Goal: Information Seeking & Learning: Learn about a topic

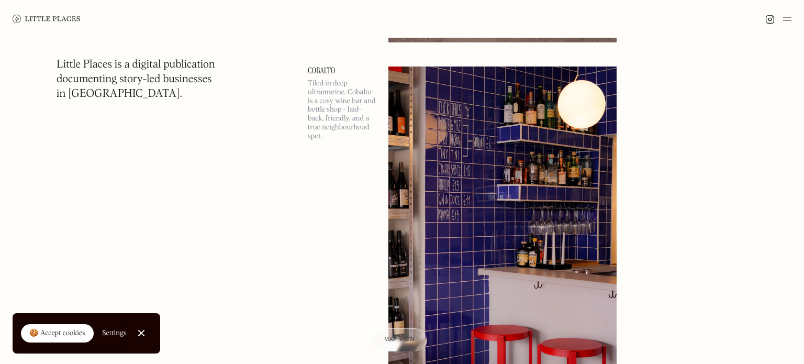
scroll to position [3576, 0]
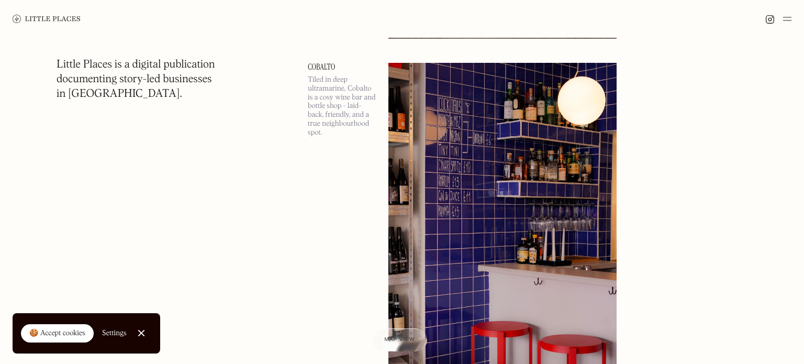
click at [790, 21] on img at bounding box center [787, 19] width 8 height 13
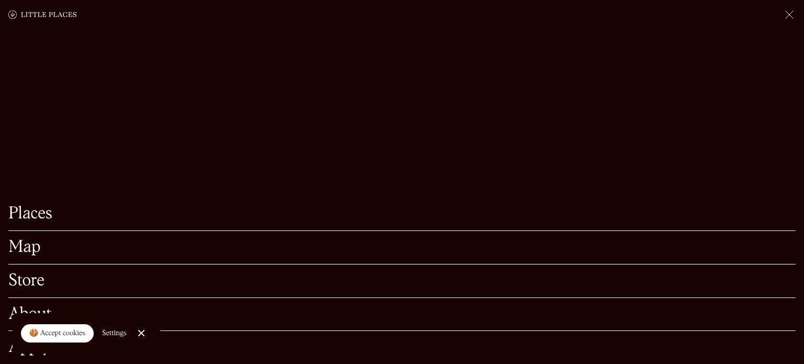
scroll to position [3779, 0]
click at [31, 244] on link "Map" at bounding box center [401, 247] width 787 height 16
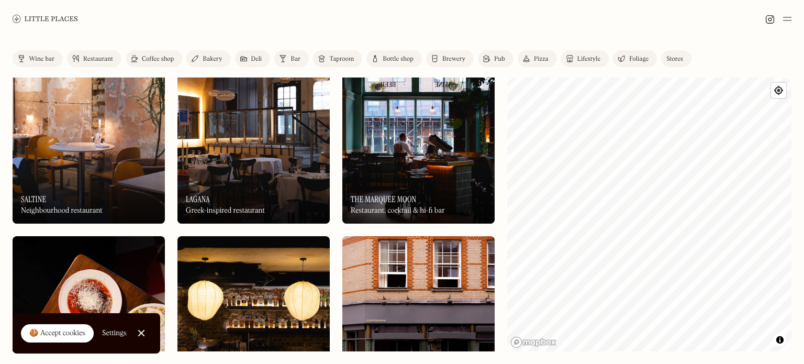
scroll to position [49, 0]
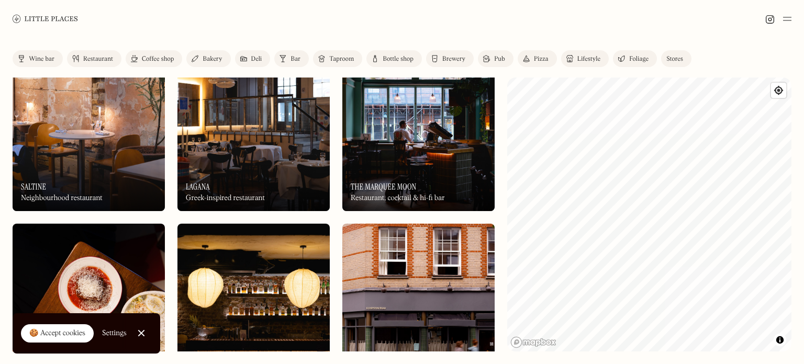
click at [83, 162] on div "On Our Radar Saltine Neighbourhood restaurant" at bounding box center [89, 182] width 152 height 58
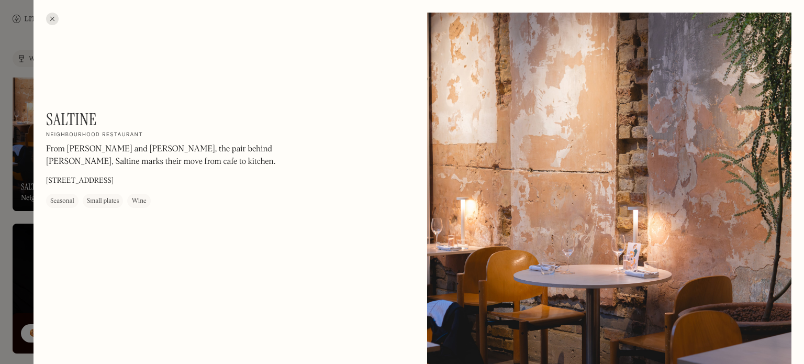
click at [50, 24] on div at bounding box center [52, 19] width 13 height 13
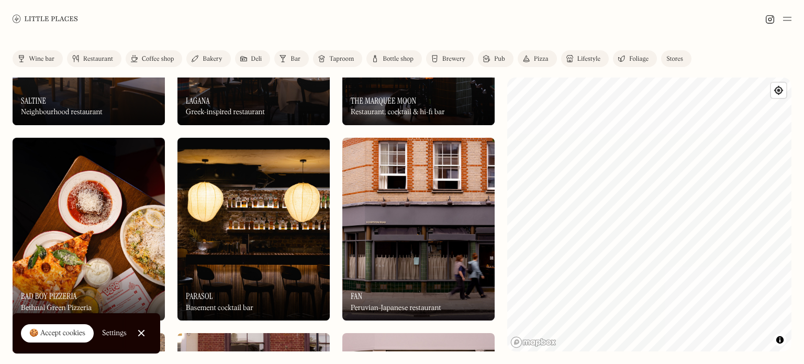
scroll to position [139, 0]
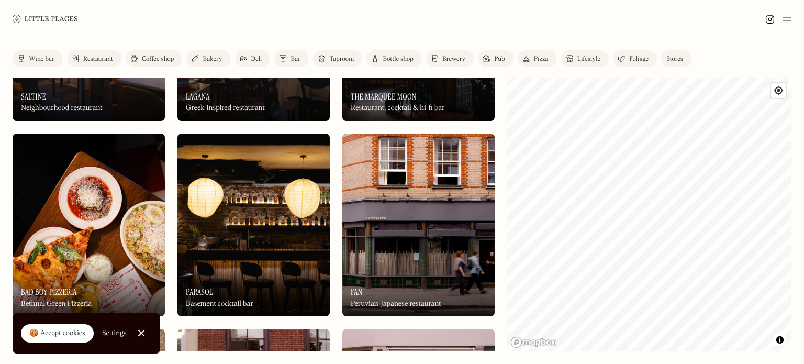
click at [428, 92] on div "On Our Radar The Marquee Moon Restaurant, cocktail & hi-fi bar" at bounding box center [418, 92] width 152 height 58
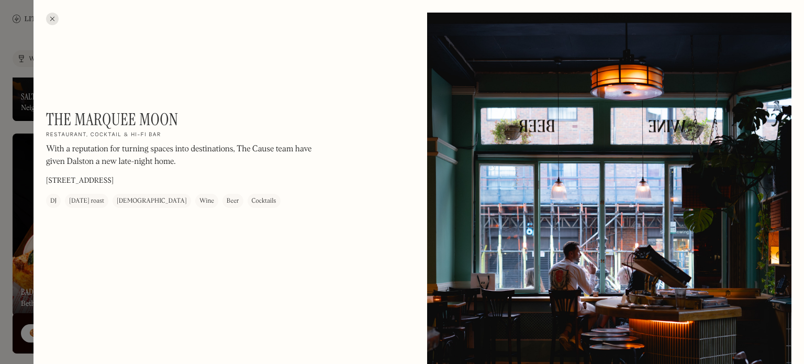
click at [52, 18] on div at bounding box center [52, 19] width 13 height 13
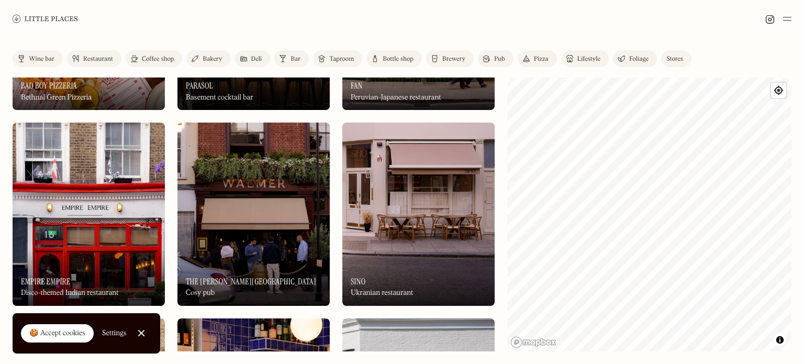
scroll to position [354, 0]
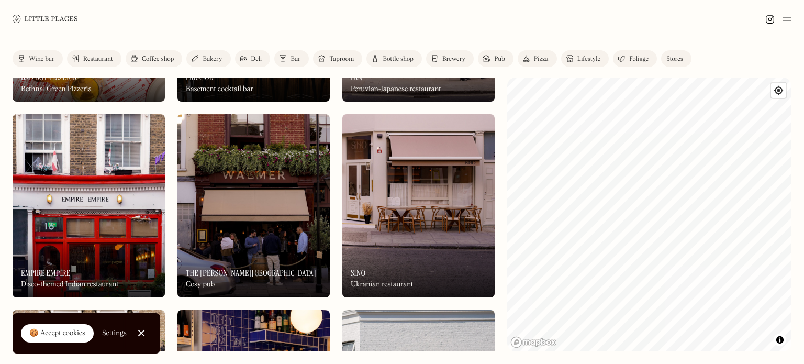
click at [117, 176] on img at bounding box center [89, 205] width 152 height 183
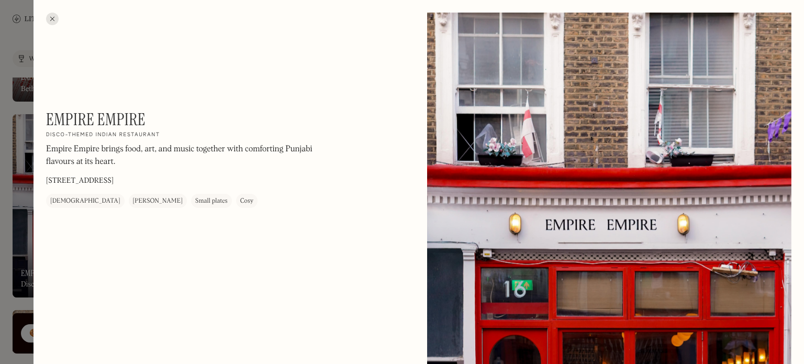
click at [52, 14] on div at bounding box center [52, 19] width 13 height 13
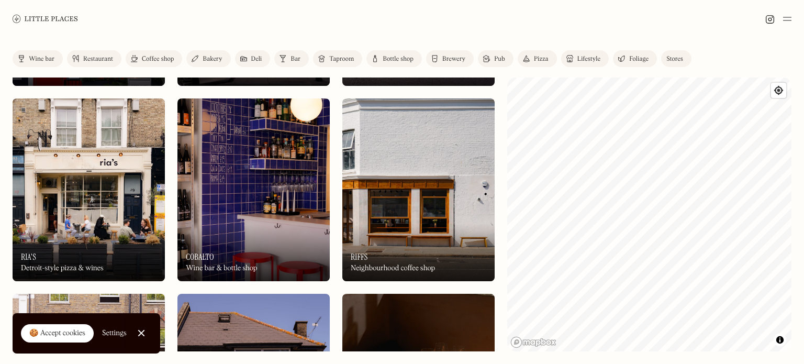
scroll to position [567, 0]
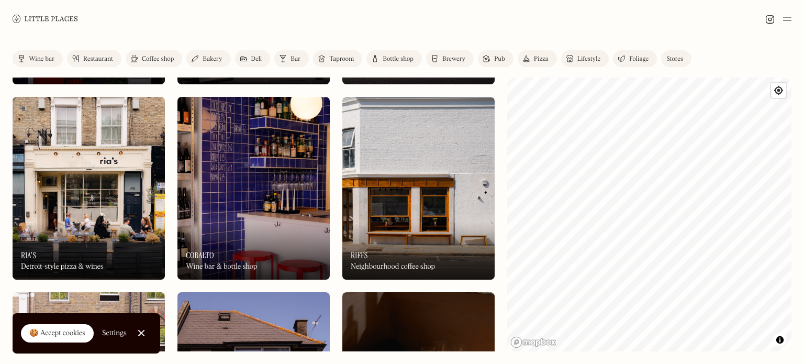
click at [107, 163] on img at bounding box center [89, 188] width 152 height 183
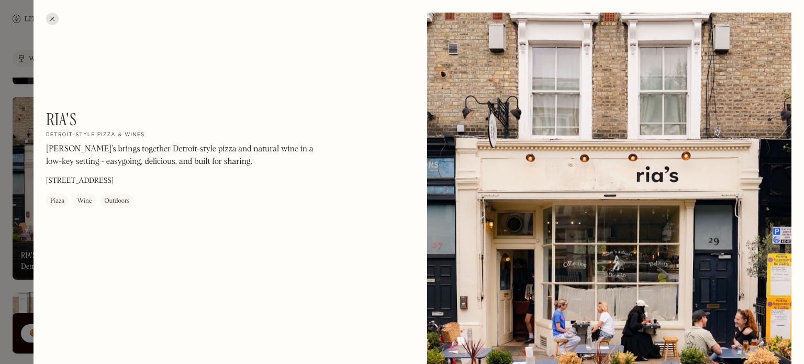
click at [52, 20] on div at bounding box center [52, 19] width 13 height 13
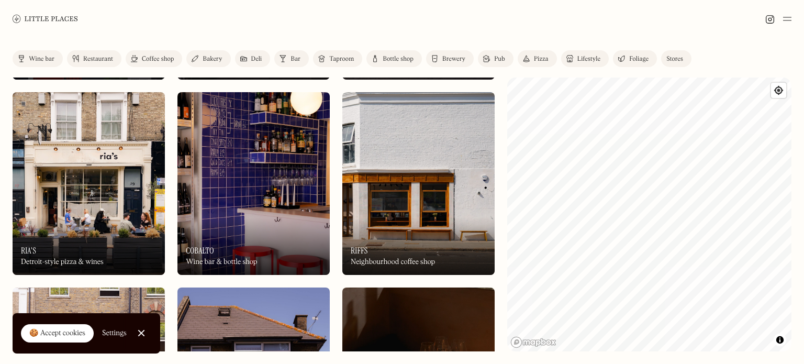
scroll to position [572, 0]
click at [435, 178] on img at bounding box center [418, 183] width 152 height 183
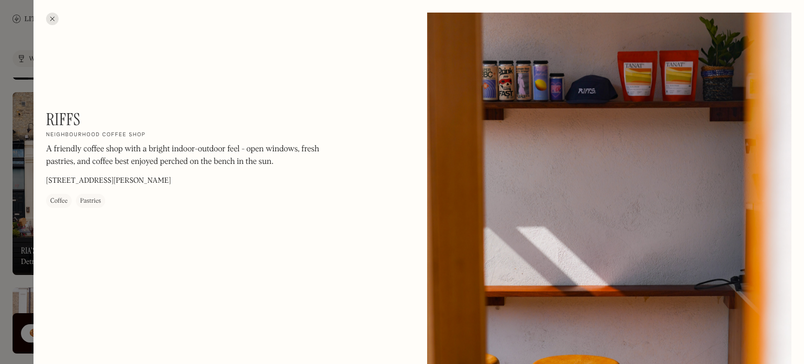
click at [53, 21] on div at bounding box center [52, 19] width 13 height 13
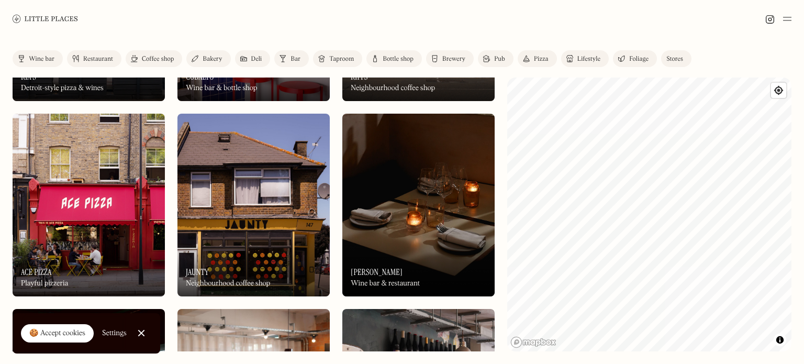
scroll to position [747, 0]
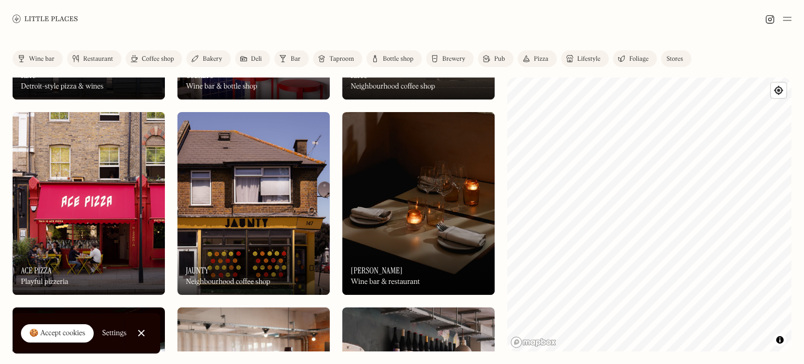
click at [125, 194] on img at bounding box center [89, 203] width 152 height 183
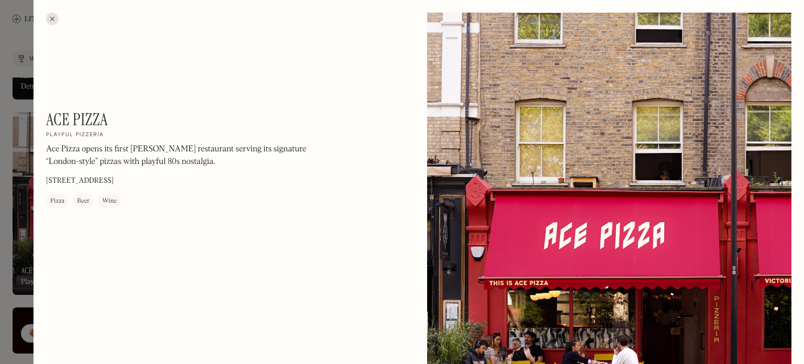
click at [50, 18] on div at bounding box center [52, 19] width 13 height 13
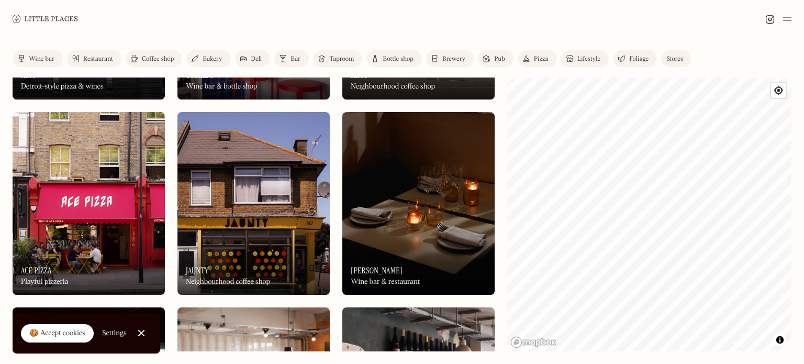
click at [297, 234] on img at bounding box center [253, 203] width 152 height 183
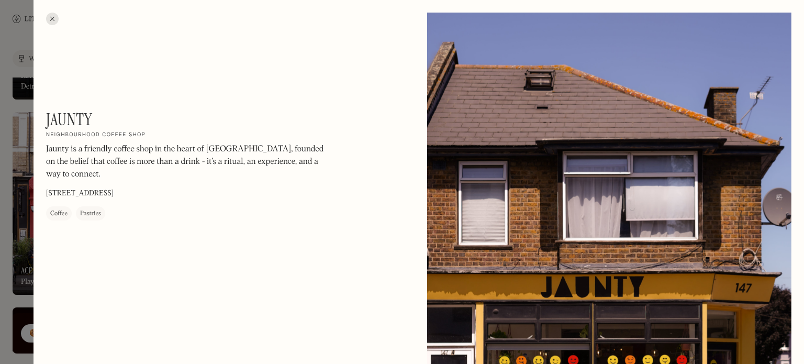
click at [49, 17] on div at bounding box center [52, 19] width 13 height 13
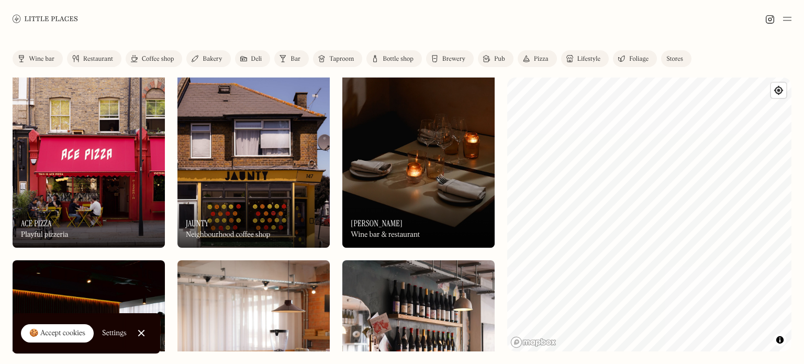
scroll to position [795, 0]
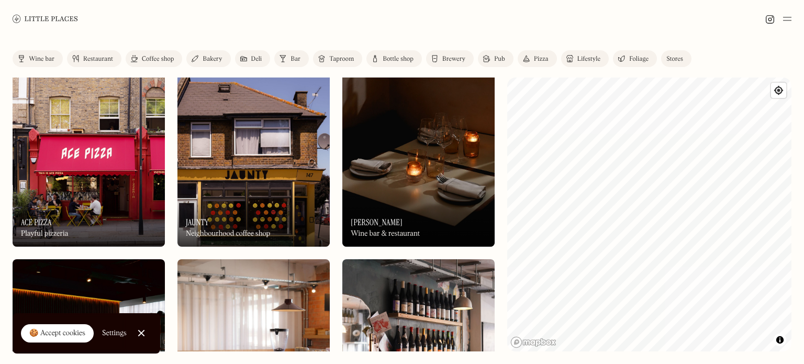
click at [419, 130] on img at bounding box center [418, 155] width 152 height 183
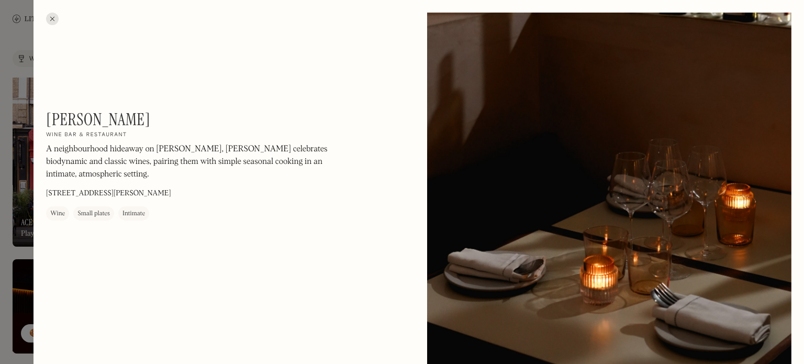
click at [51, 20] on div at bounding box center [52, 19] width 13 height 13
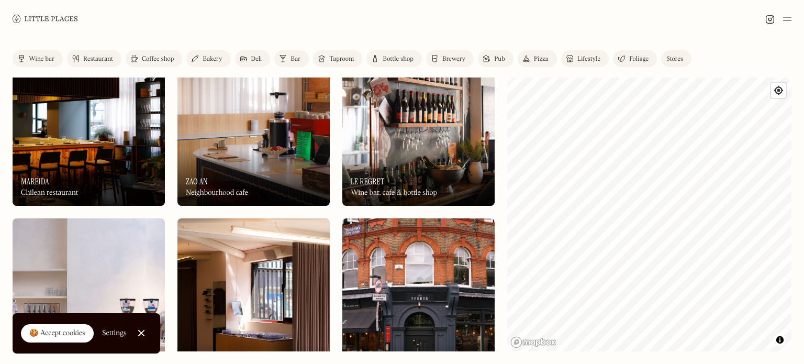
scroll to position [1036, 0]
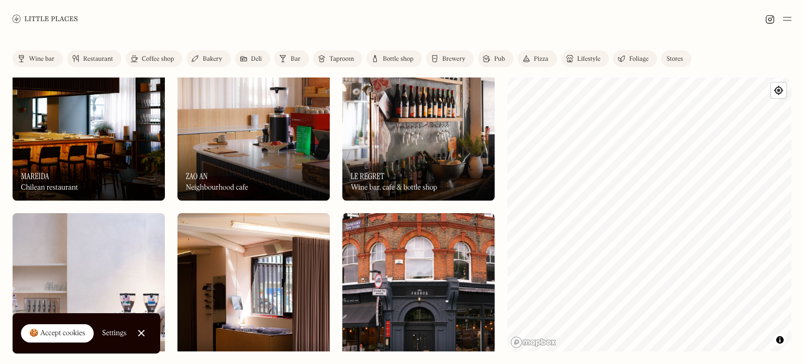
click at [212, 160] on div "On Our Radar Zao An Neighbourhood cafe" at bounding box center [253, 172] width 152 height 58
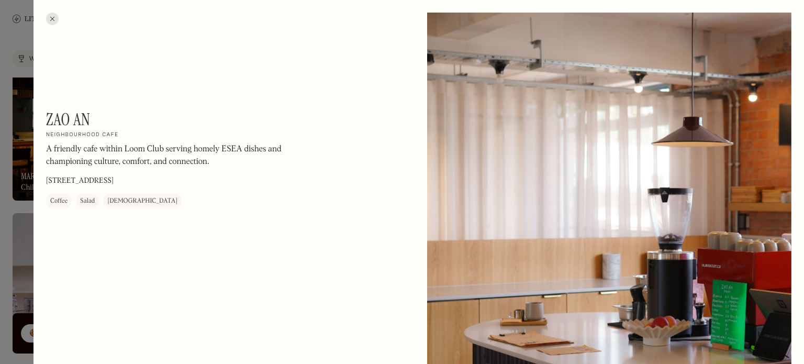
click at [53, 17] on div at bounding box center [52, 19] width 13 height 13
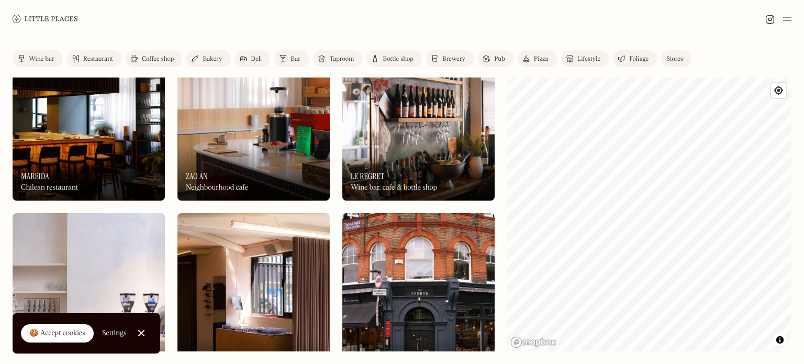
click at [396, 119] on img at bounding box center [418, 109] width 152 height 183
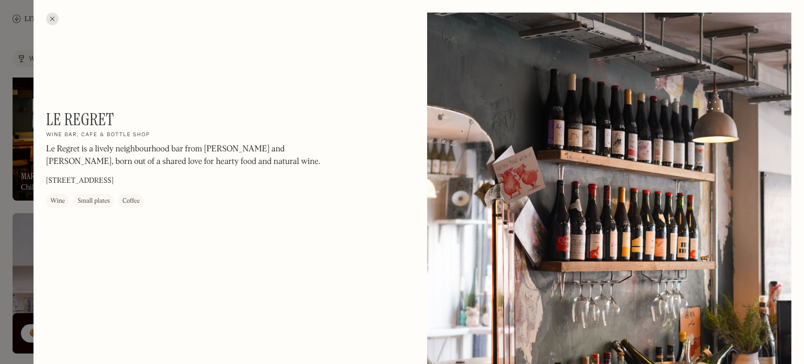
click at [51, 16] on div at bounding box center [52, 19] width 13 height 13
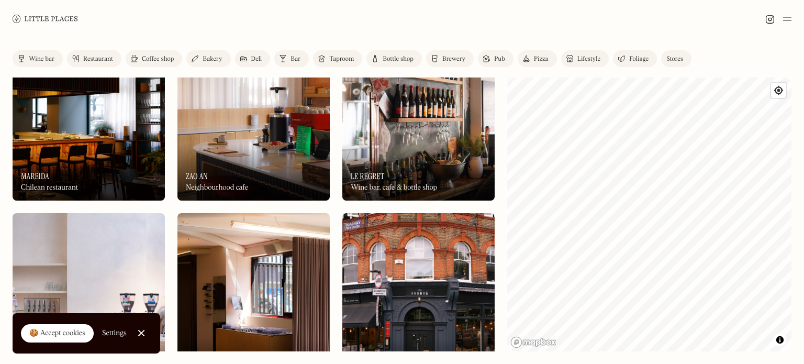
click at [93, 132] on img at bounding box center [89, 109] width 152 height 183
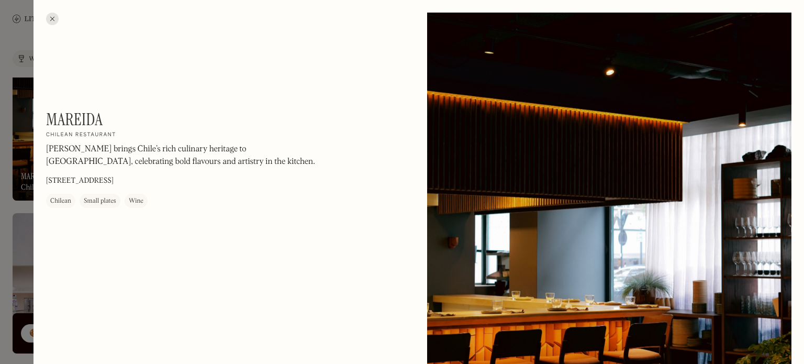
click at [50, 18] on div at bounding box center [52, 19] width 13 height 13
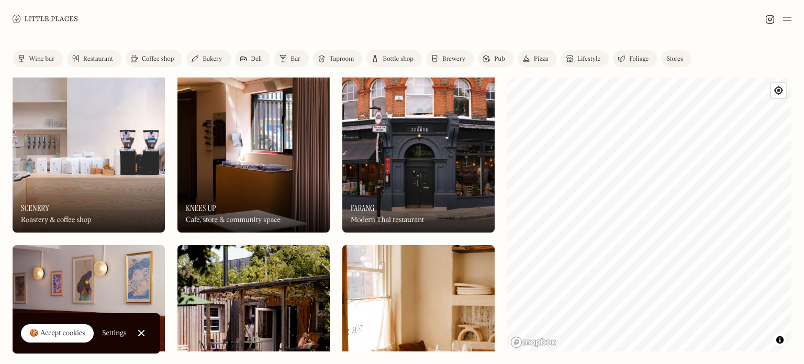
scroll to position [1200, 0]
click at [273, 160] on img at bounding box center [253, 141] width 152 height 183
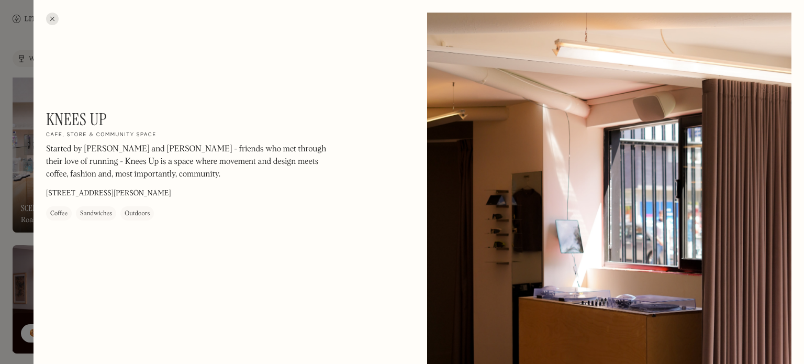
click at [51, 17] on div at bounding box center [52, 19] width 13 height 13
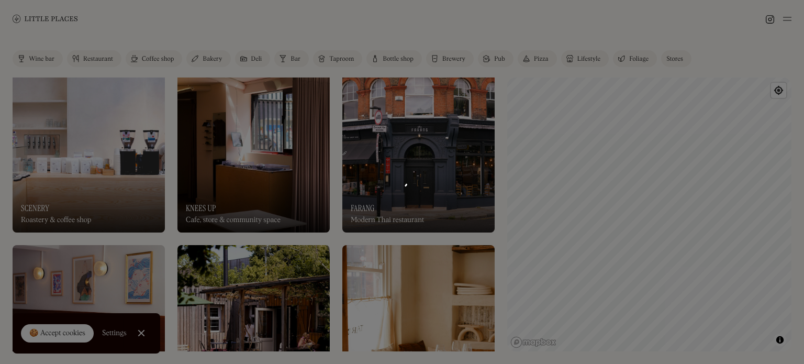
click at [69, 138] on img at bounding box center [89, 141] width 152 height 183
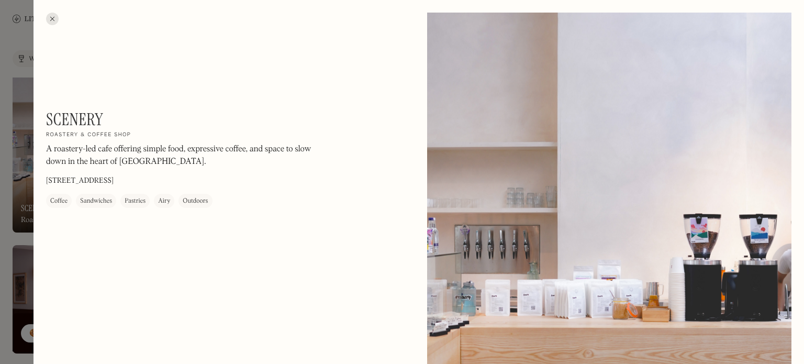
click at [53, 21] on div at bounding box center [52, 19] width 13 height 13
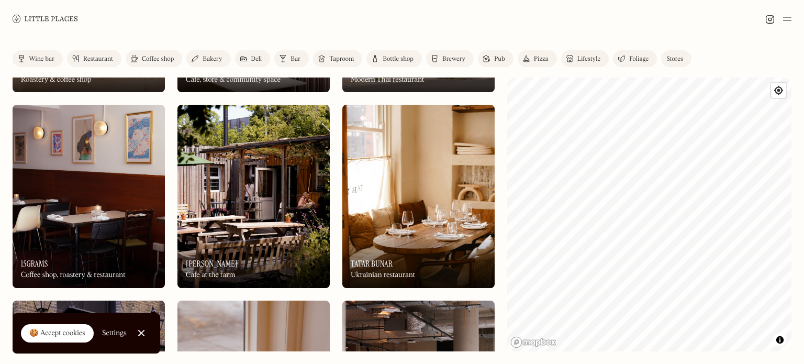
scroll to position [1342, 0]
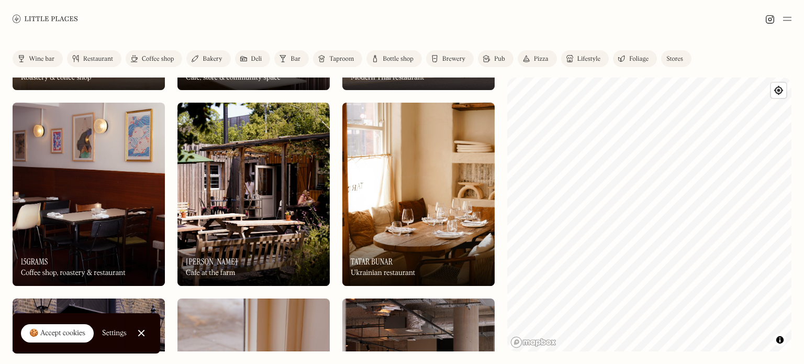
click at [71, 154] on img at bounding box center [89, 194] width 152 height 183
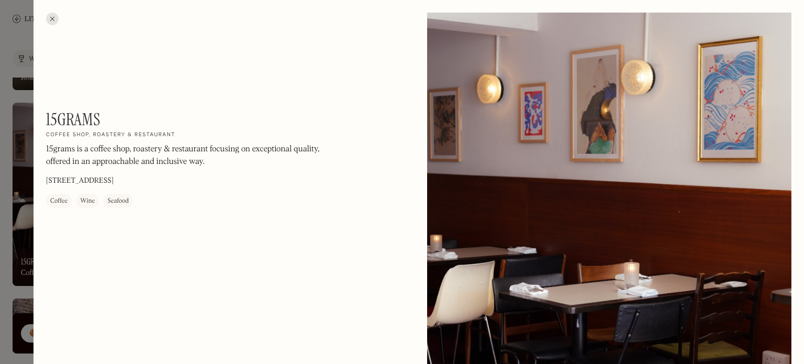
click at [54, 19] on div at bounding box center [52, 19] width 13 height 13
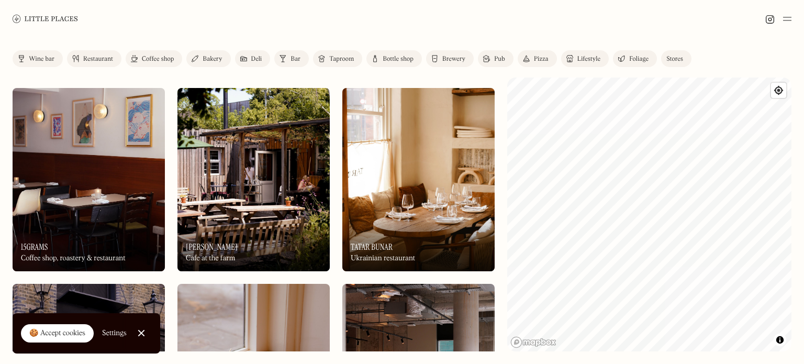
scroll to position [1373, 0]
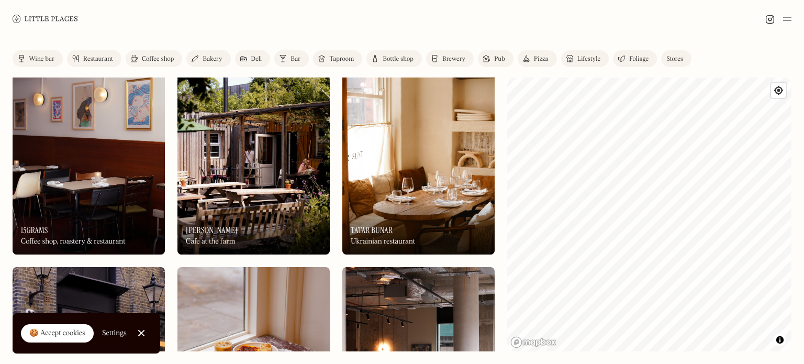
click at [285, 157] on img at bounding box center [253, 162] width 152 height 183
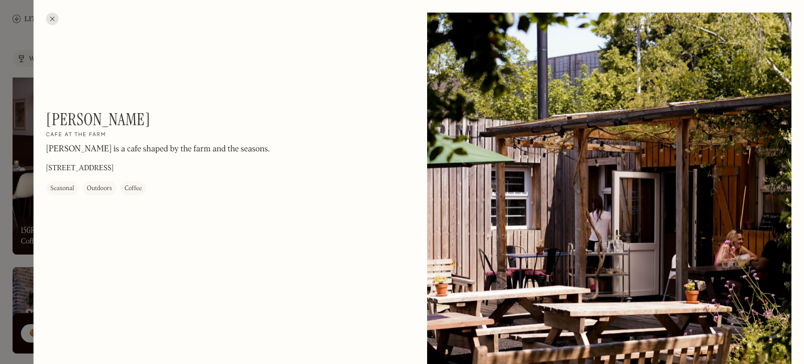
click at [51, 24] on div at bounding box center [52, 19] width 13 height 13
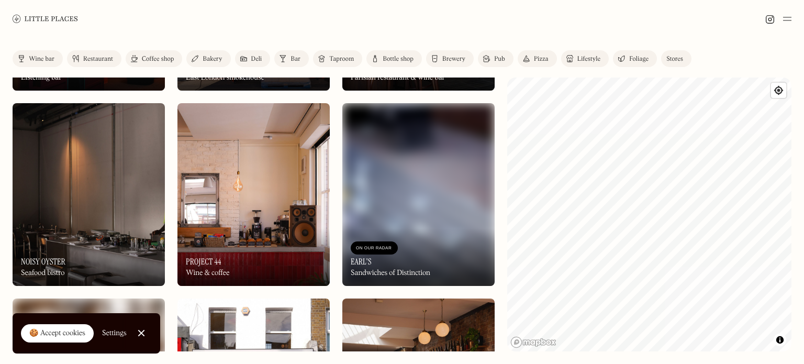
scroll to position [1933, 0]
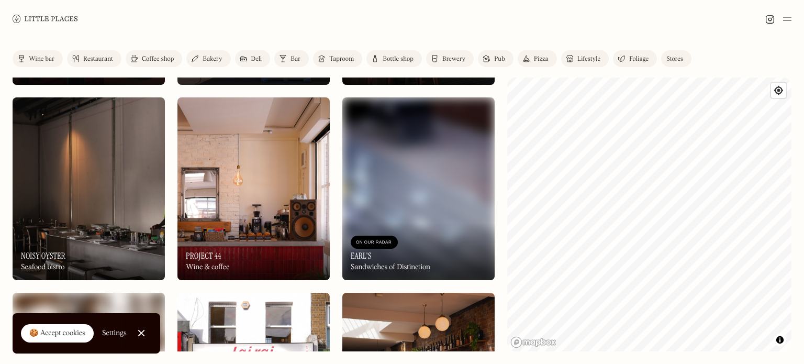
click at [398, 149] on img at bounding box center [418, 188] width 152 height 183
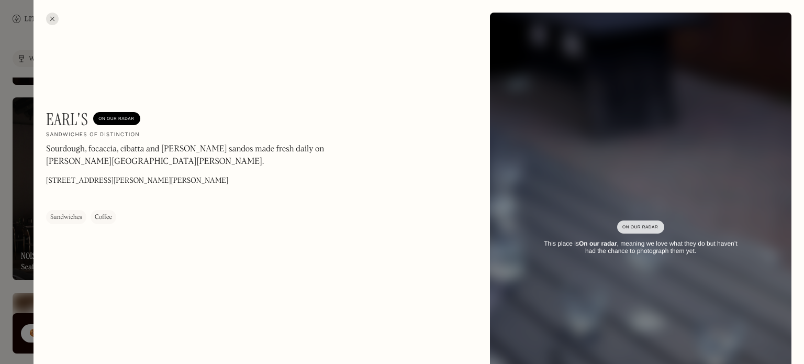
click at [54, 18] on div at bounding box center [52, 19] width 13 height 13
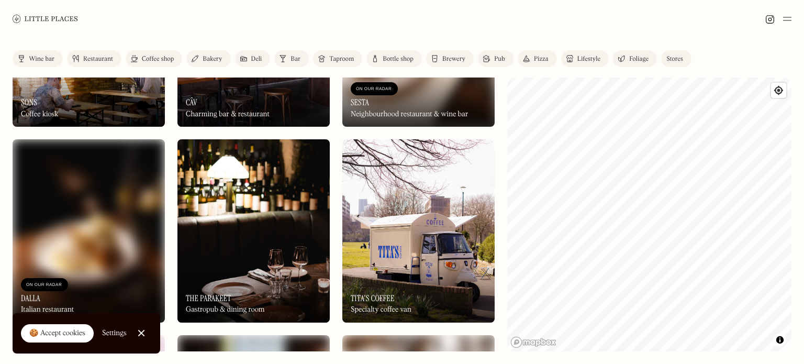
scroll to position [2489, 0]
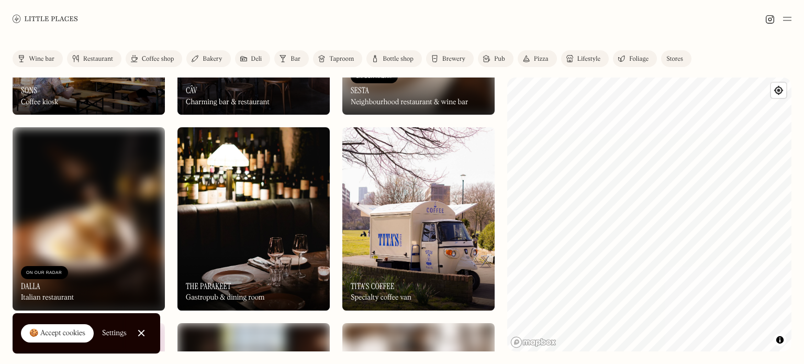
click at [97, 172] on img at bounding box center [89, 218] width 152 height 183
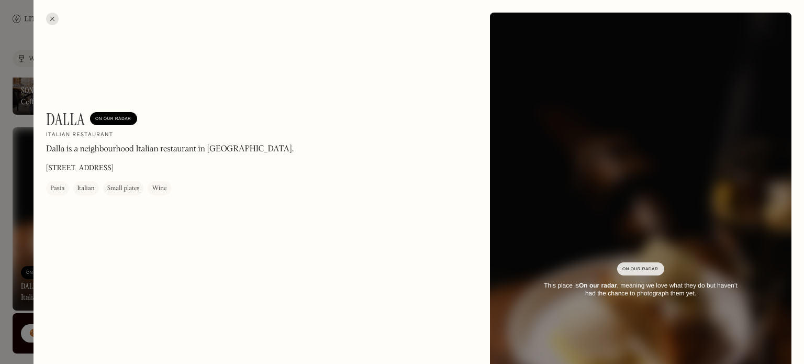
click at [49, 15] on div at bounding box center [52, 19] width 13 height 13
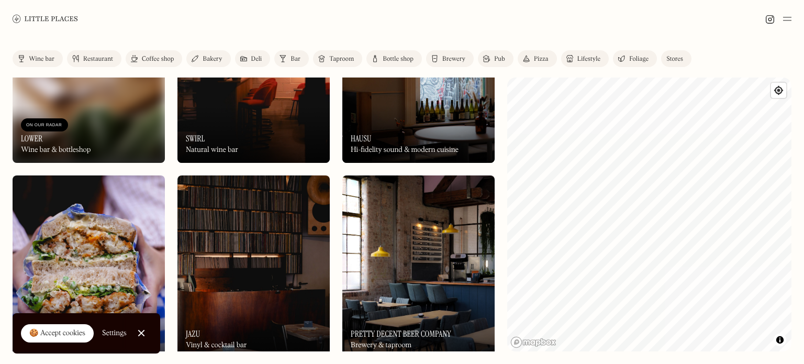
scroll to position [3026, 0]
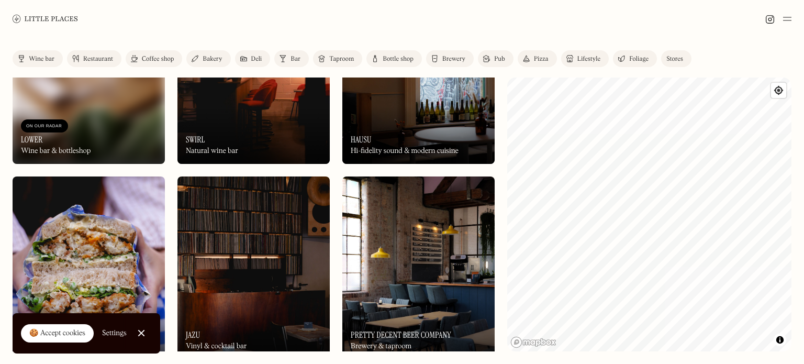
click at [299, 132] on div "On Our Radar Swirl Natural wine bar" at bounding box center [253, 135] width 152 height 58
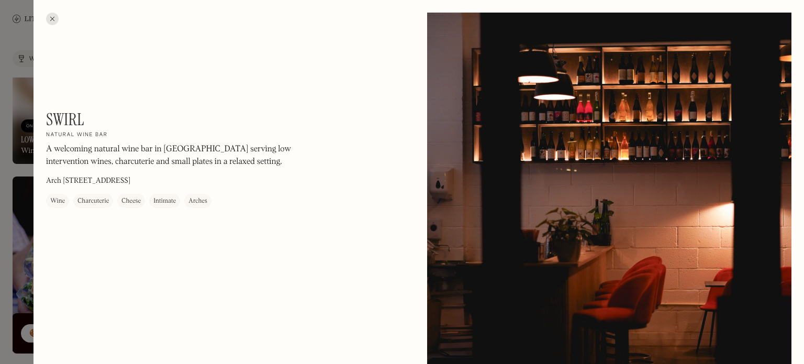
click at [51, 20] on div at bounding box center [52, 19] width 13 height 13
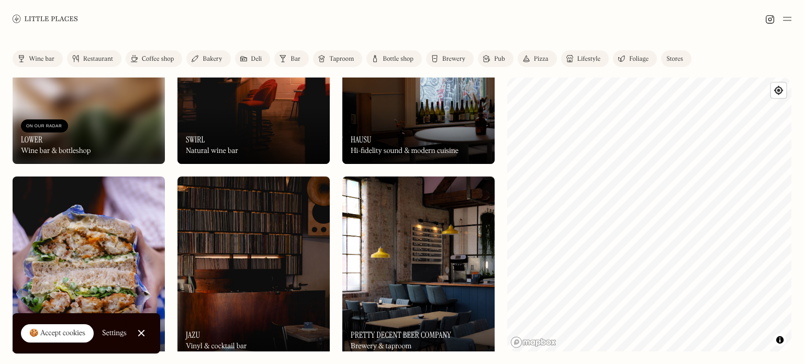
click at [408, 95] on img at bounding box center [418, 72] width 152 height 183
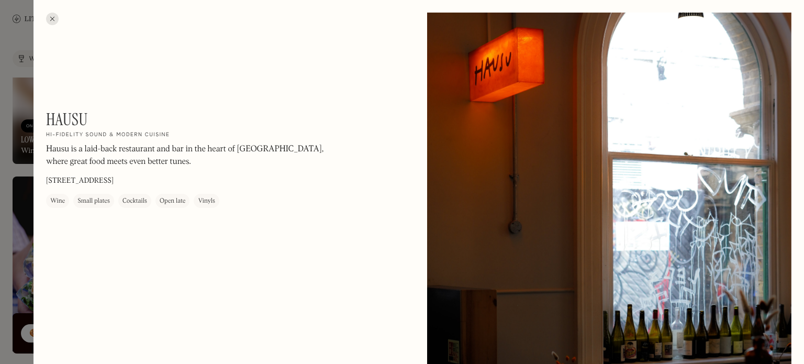
click at [52, 18] on div at bounding box center [52, 19] width 13 height 13
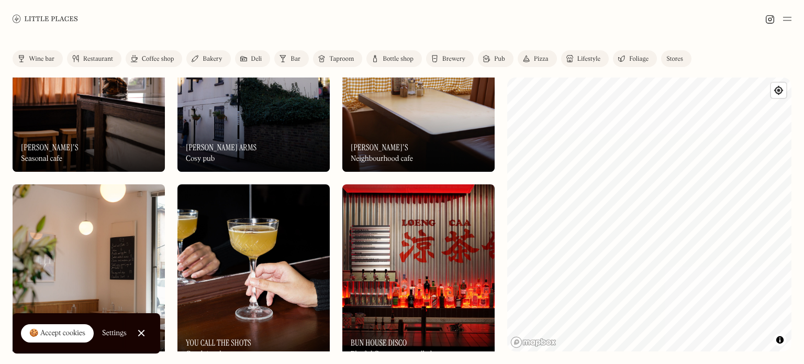
scroll to position [3622, 0]
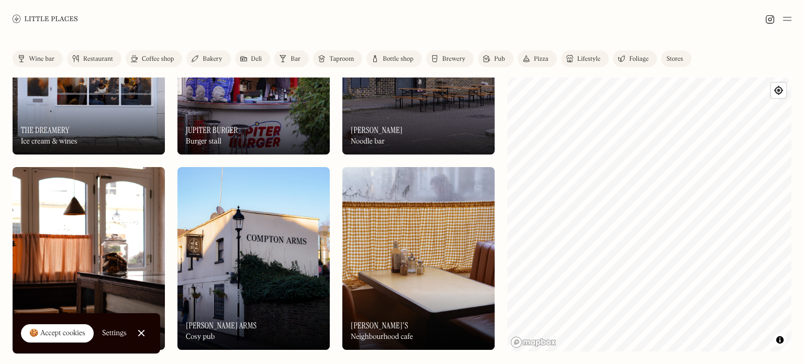
click at [441, 100] on div "On Our Radar Koya Ko Noodle bar" at bounding box center [418, 126] width 152 height 58
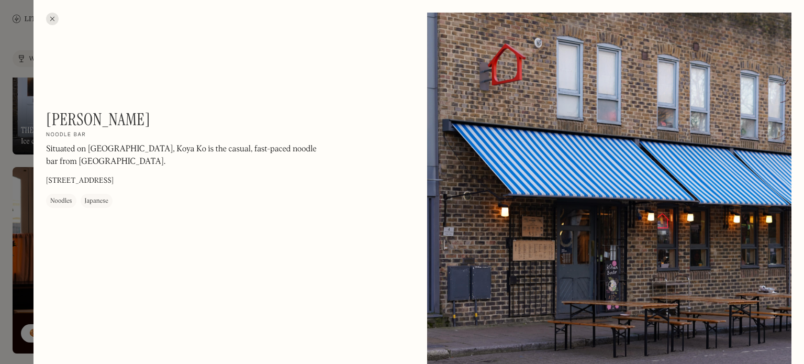
click at [53, 16] on div at bounding box center [52, 19] width 13 height 13
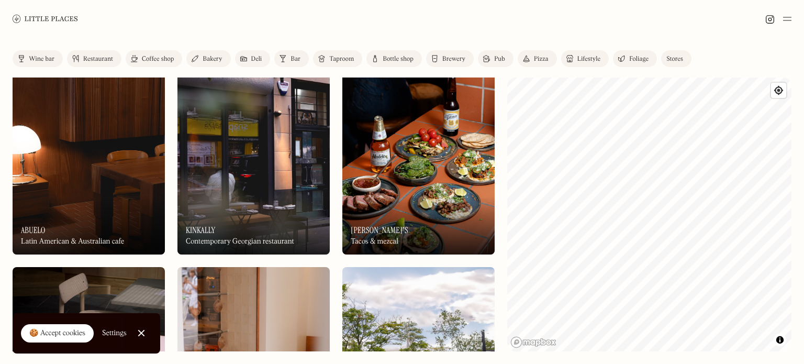
scroll to position [4704, 0]
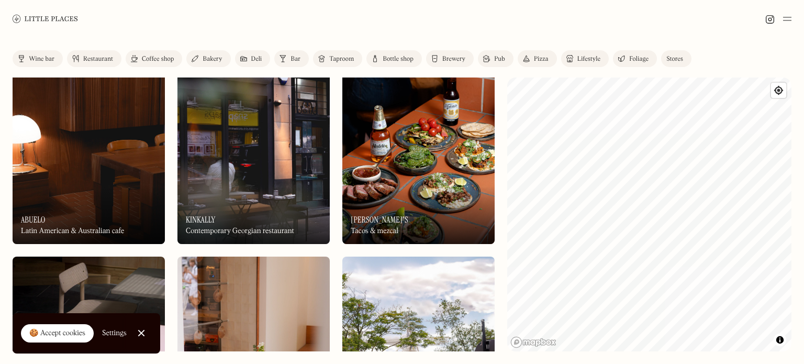
click at [162, 153] on img at bounding box center [89, 152] width 152 height 183
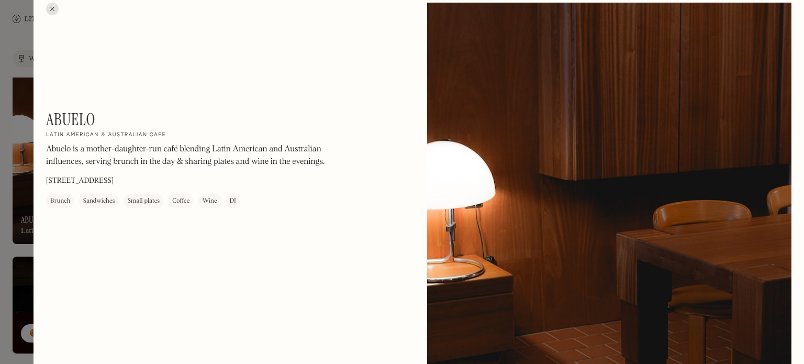
scroll to position [10, 0]
click at [49, 10] on div at bounding box center [52, 8] width 13 height 13
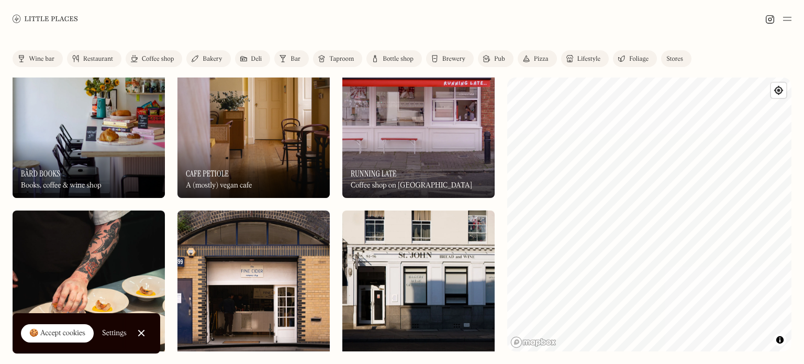
scroll to position [5531, 0]
click at [117, 162] on div "On Our Radar Bàrd Books Books, coffee & wine shop" at bounding box center [89, 169] width 152 height 58
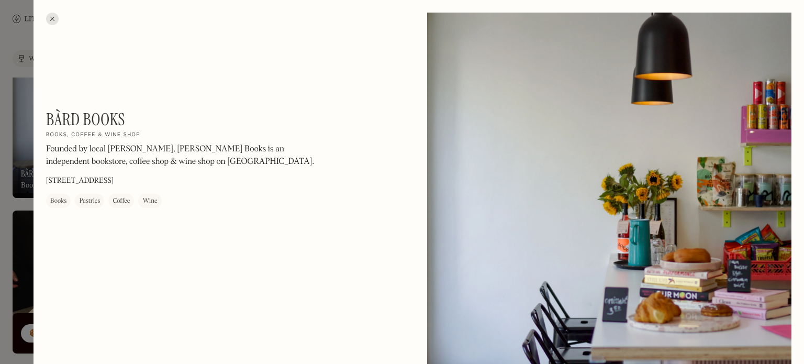
click at [55, 18] on div at bounding box center [52, 19] width 13 height 13
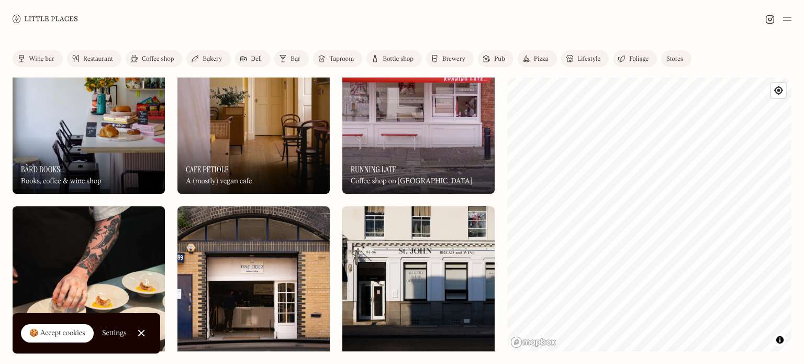
scroll to position [5537, 0]
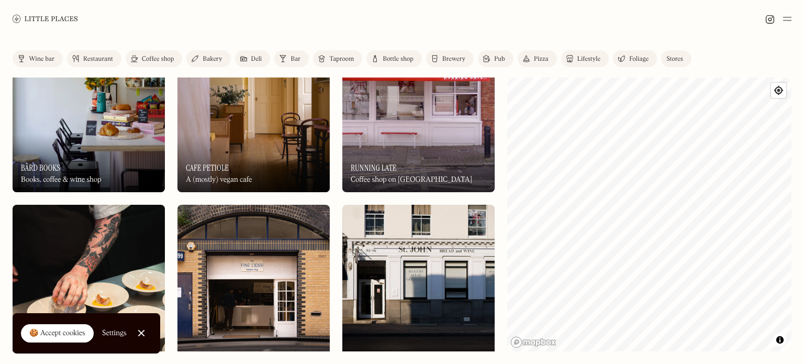
click at [218, 151] on div "On Our Radar Cafe Petiole A (mostly) vegan cafe" at bounding box center [253, 164] width 152 height 58
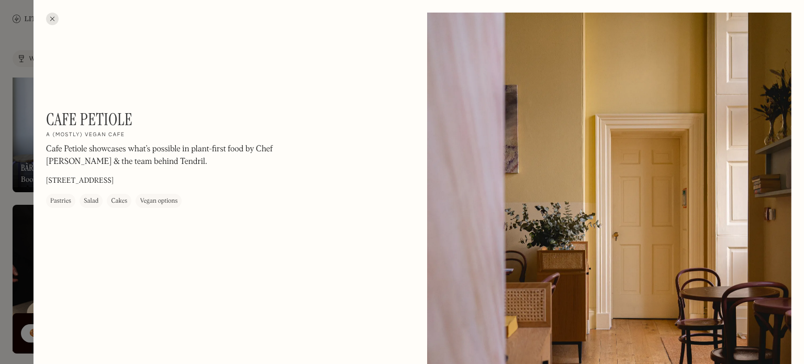
click at [50, 14] on div at bounding box center [52, 19] width 13 height 13
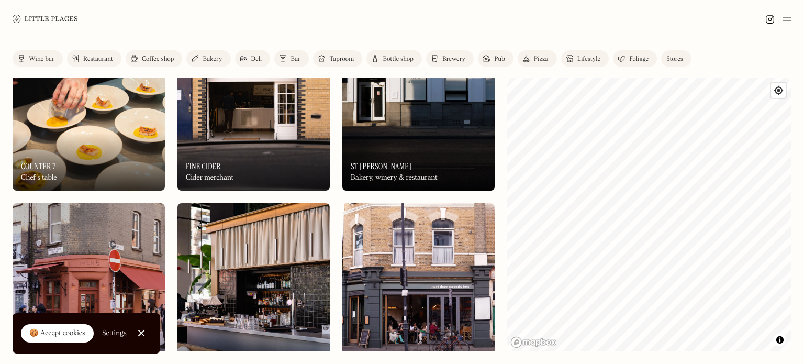
scroll to position [5679, 0]
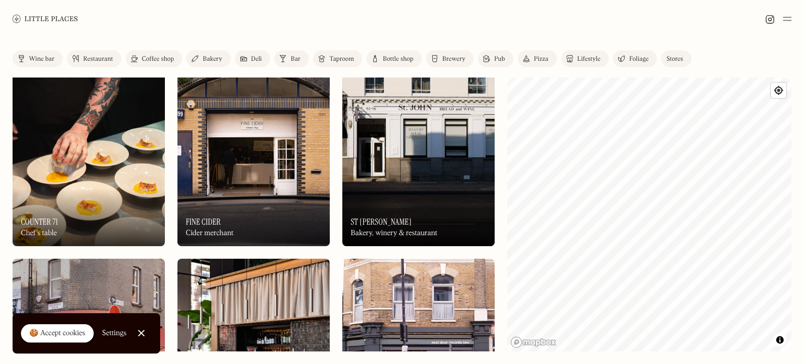
click at [418, 136] on img at bounding box center [418, 154] width 152 height 183
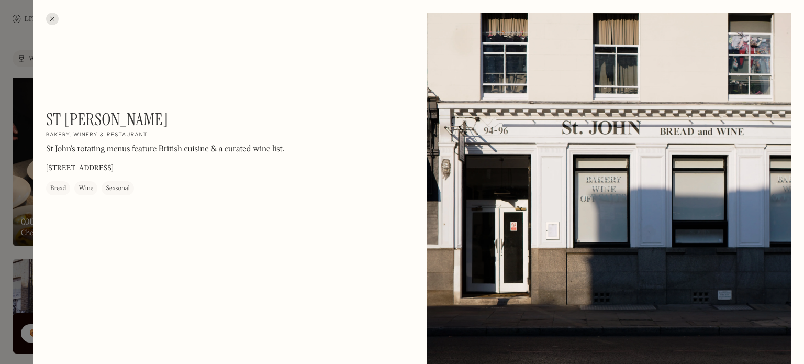
click at [58, 18] on div at bounding box center [52, 19] width 13 height 13
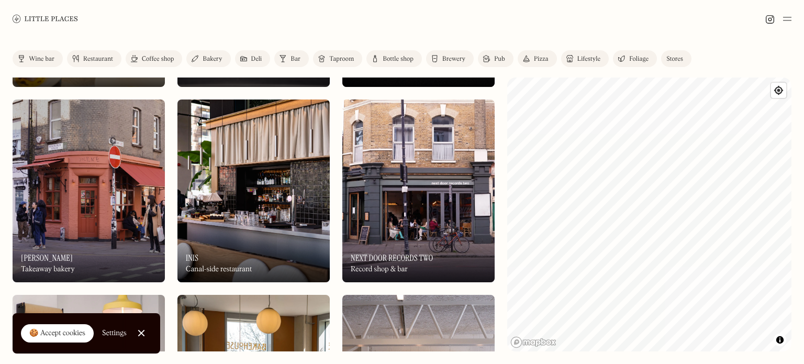
scroll to position [5839, 0]
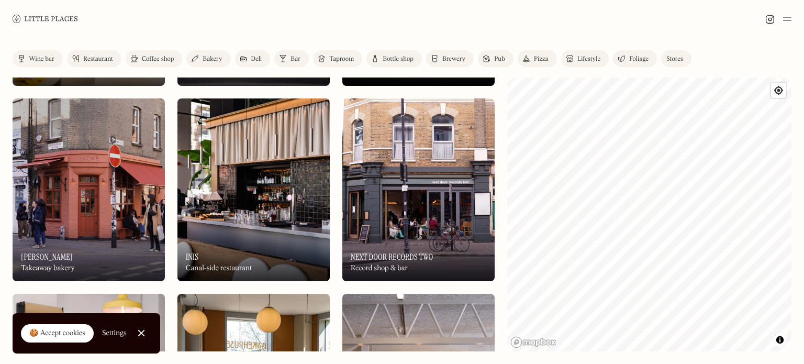
click at [404, 175] on img at bounding box center [418, 189] width 152 height 183
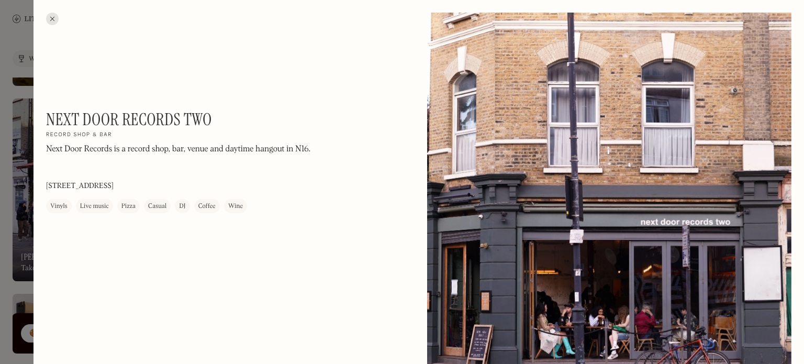
click at [50, 20] on div at bounding box center [52, 19] width 13 height 13
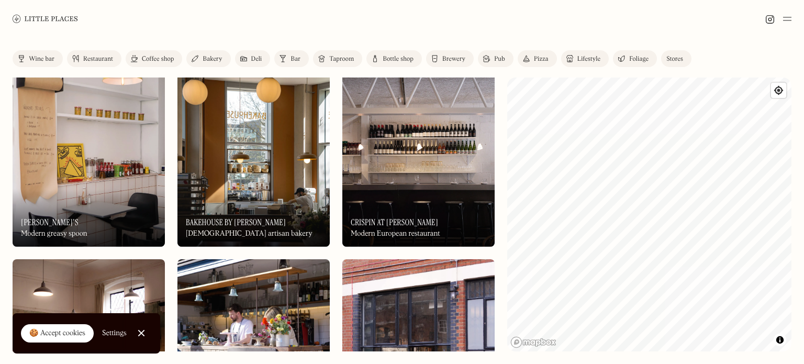
scroll to position [6068, 0]
click at [240, 161] on img at bounding box center [253, 155] width 152 height 183
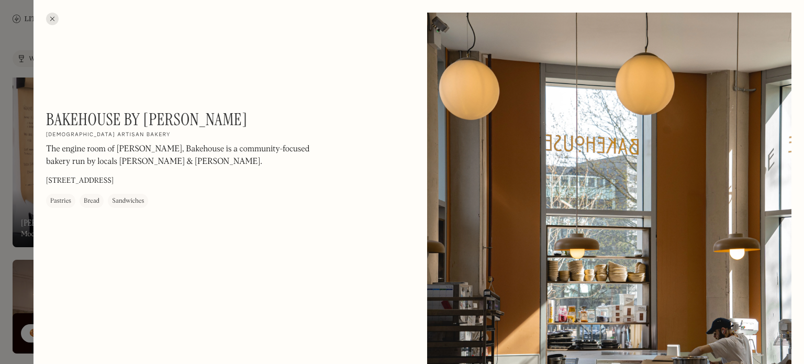
click at [52, 14] on div at bounding box center [52, 19] width 13 height 13
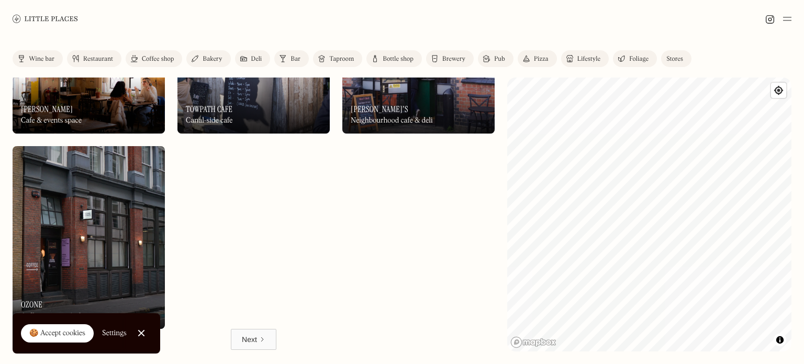
scroll to position [6384, 0]
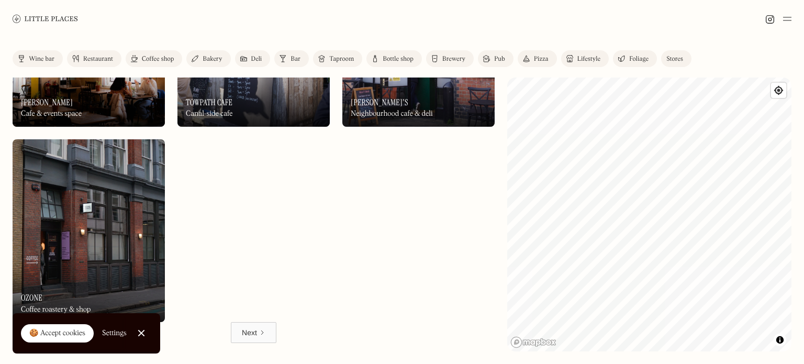
click at [255, 343] on div "On Our Radar Saltine Neighbourhood restaurant On Our Radar Saltine Neighbourhoo…" at bounding box center [254, 214] width 482 height 274
click at [253, 335] on div "Next" at bounding box center [249, 332] width 15 height 10
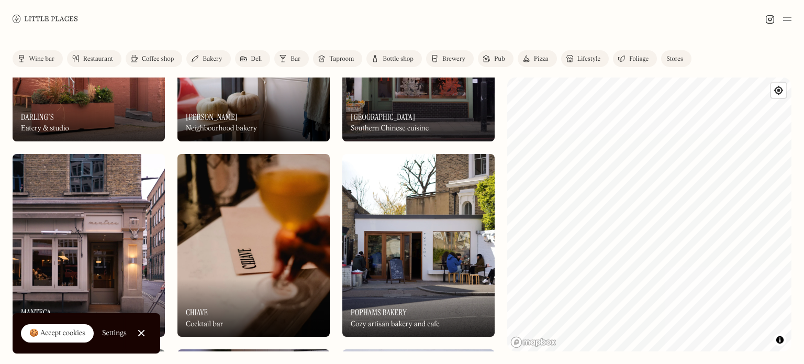
scroll to position [195, 0]
